Goal: Use online tool/utility: Utilize a website feature to perform a specific function

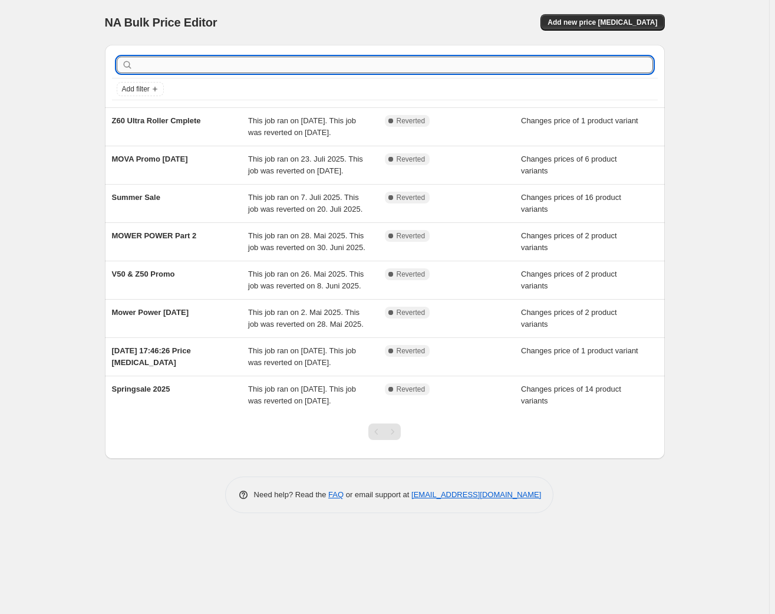
click at [378, 68] on input "text" at bounding box center [394, 65] width 517 height 17
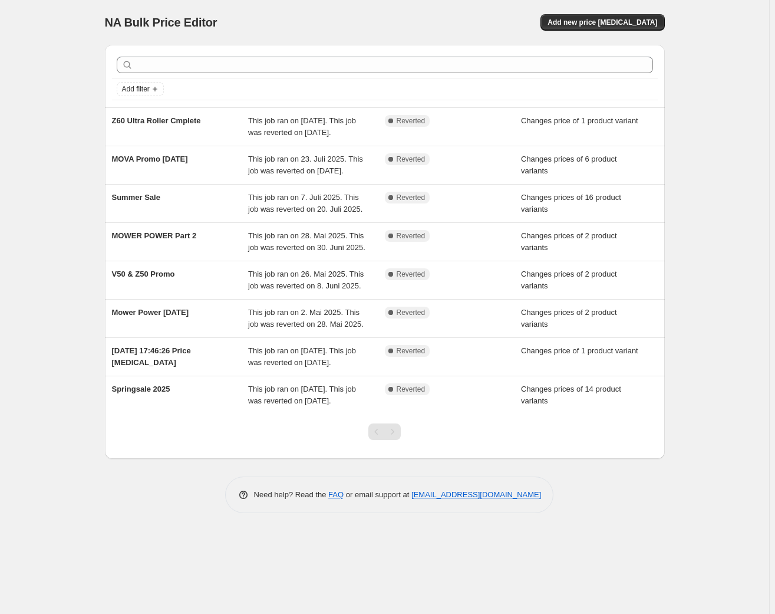
click at [379, 41] on div "NA Bulk Price Editor. This page is ready NA Bulk Price Editor Add new price cha…" at bounding box center [385, 22] width 560 height 45
click at [350, 55] on div at bounding box center [385, 65] width 546 height 26
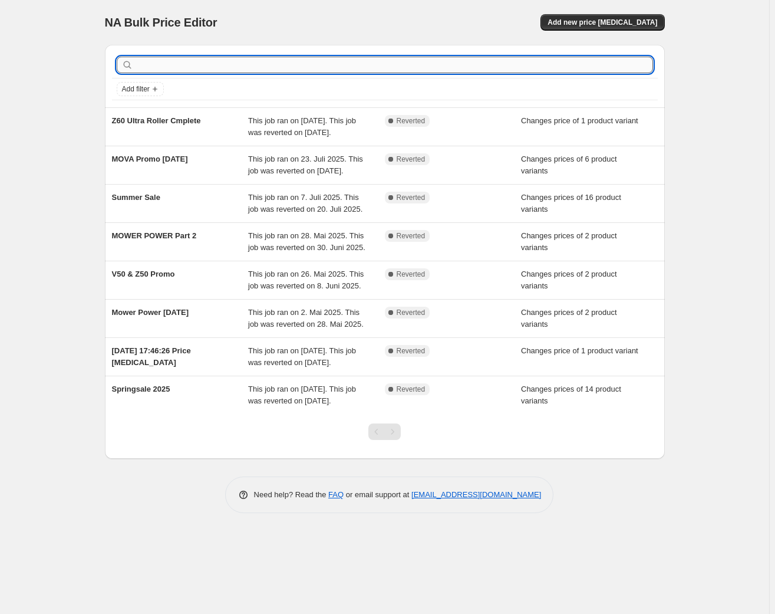
click at [348, 70] on input "text" at bounding box center [394, 65] width 517 height 17
click at [587, 21] on span "Add new price change job" at bounding box center [603, 22] width 110 height 9
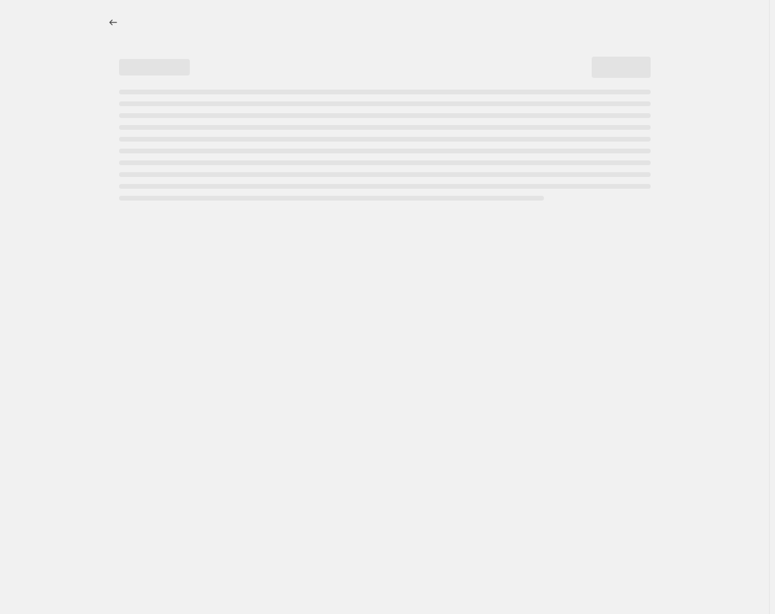
select select "percentage"
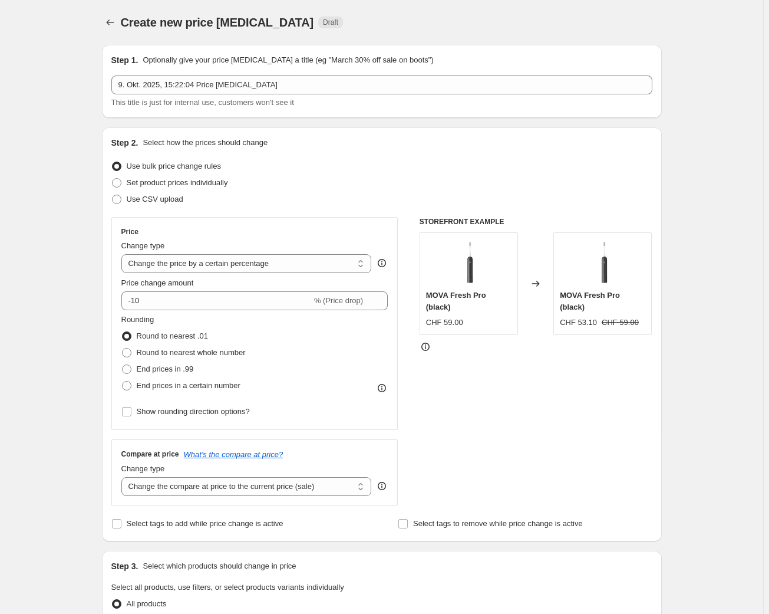
click at [319, 72] on div "Step 1. Optionally give your price change job a title (eg "March 30% off sale o…" at bounding box center [381, 81] width 541 height 54
